Goal: Find contact information: Find contact information

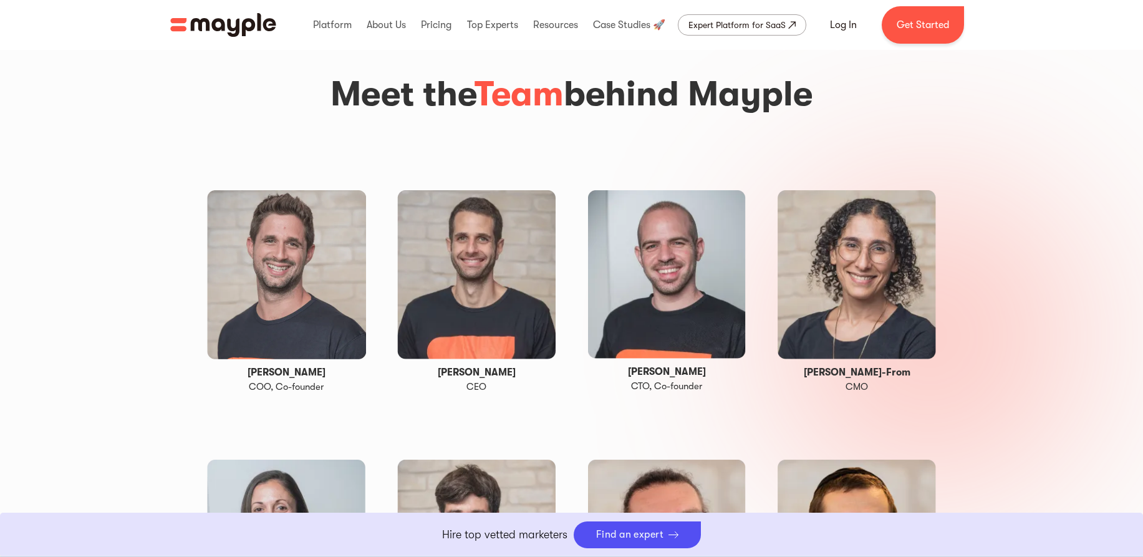
scroll to position [1917, 0]
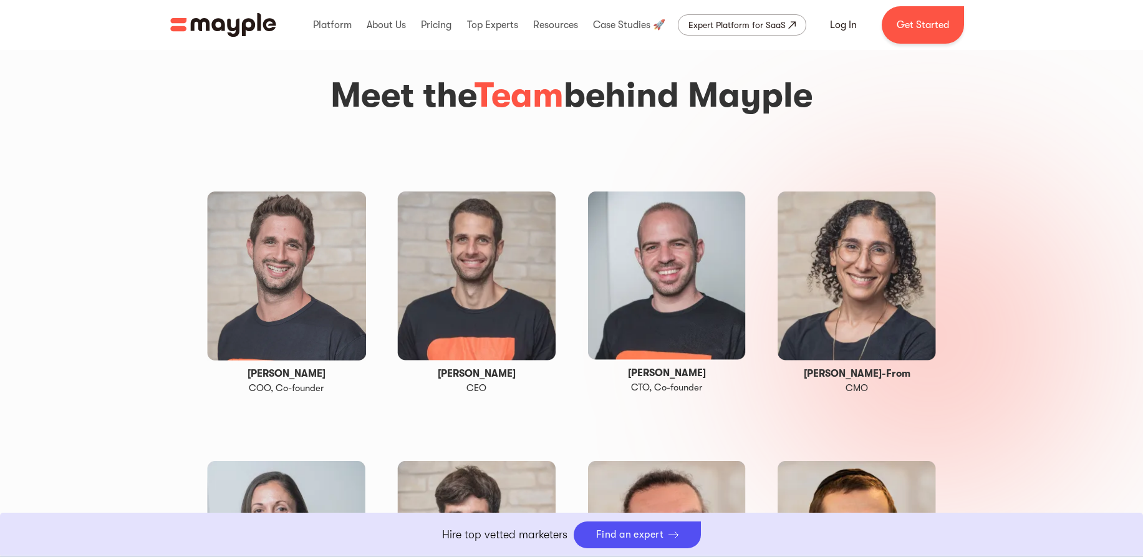
click at [469, 367] on h1 "[PERSON_NAME]" at bounding box center [477, 374] width 78 height 14
copy h1 "[PERSON_NAME]"
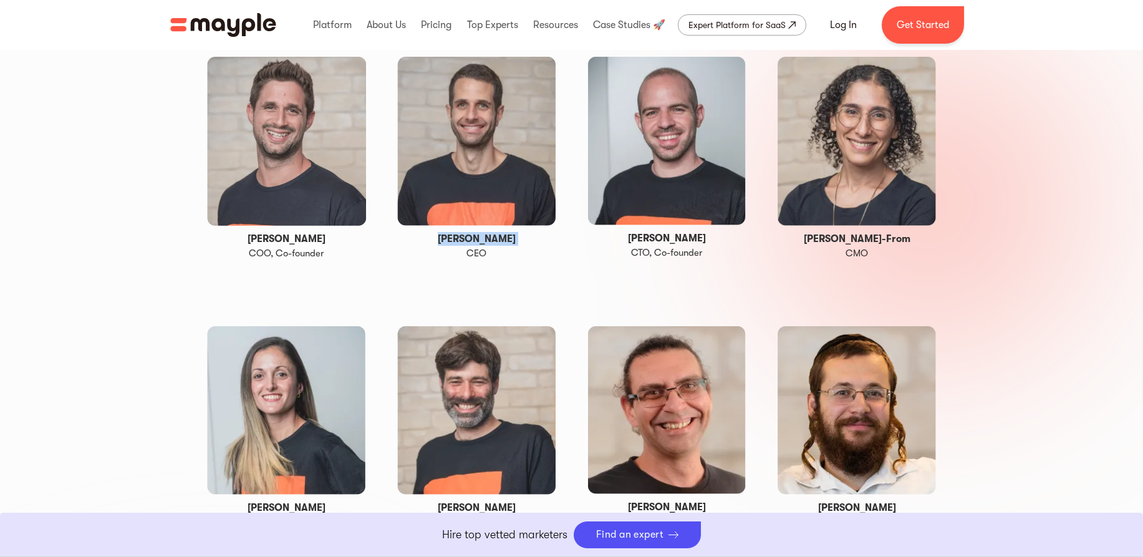
scroll to position [2056, 0]
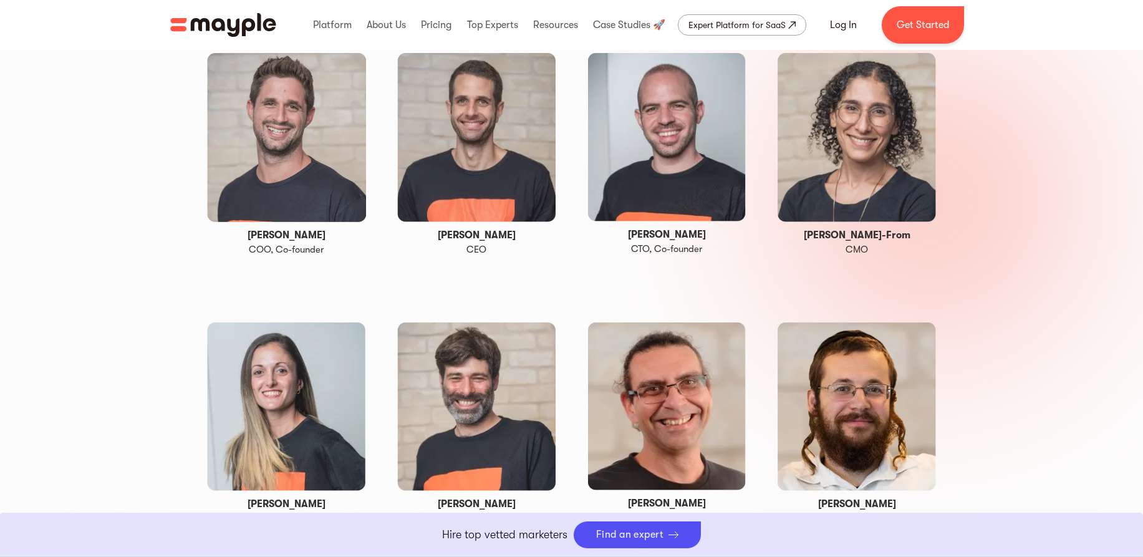
click at [859, 228] on h1 "[PERSON_NAME]-From" at bounding box center [857, 235] width 107 height 14
copy h1 "[PERSON_NAME]-From"
click at [828, 221] on div "[PERSON_NAME]-From CMO" at bounding box center [857, 155] width 159 height 205
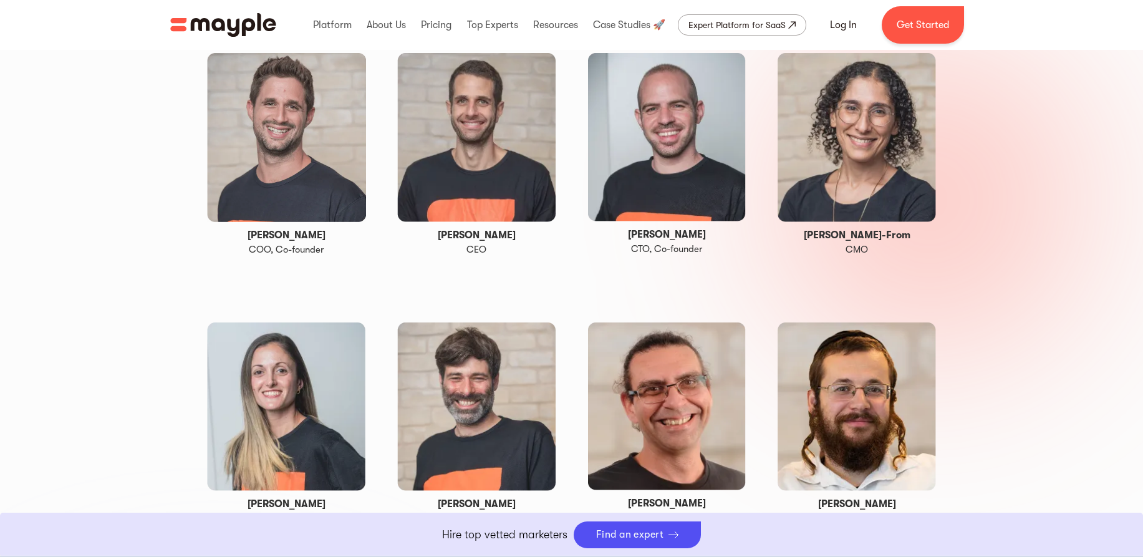
click at [829, 228] on h1 "[PERSON_NAME]-From" at bounding box center [857, 235] width 107 height 14
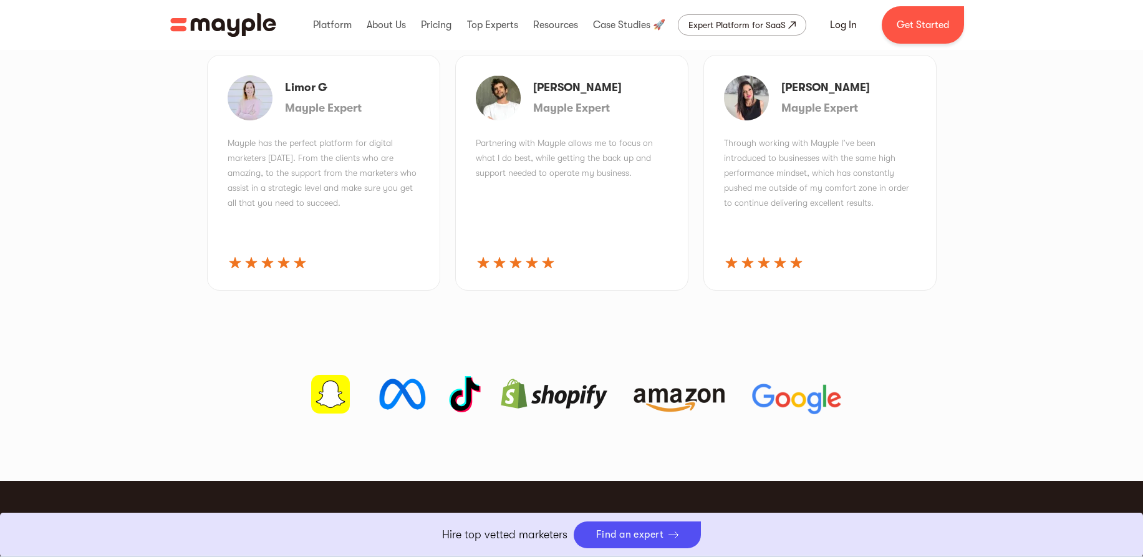
scroll to position [3535, 0]
